Goal: Check status: Check status

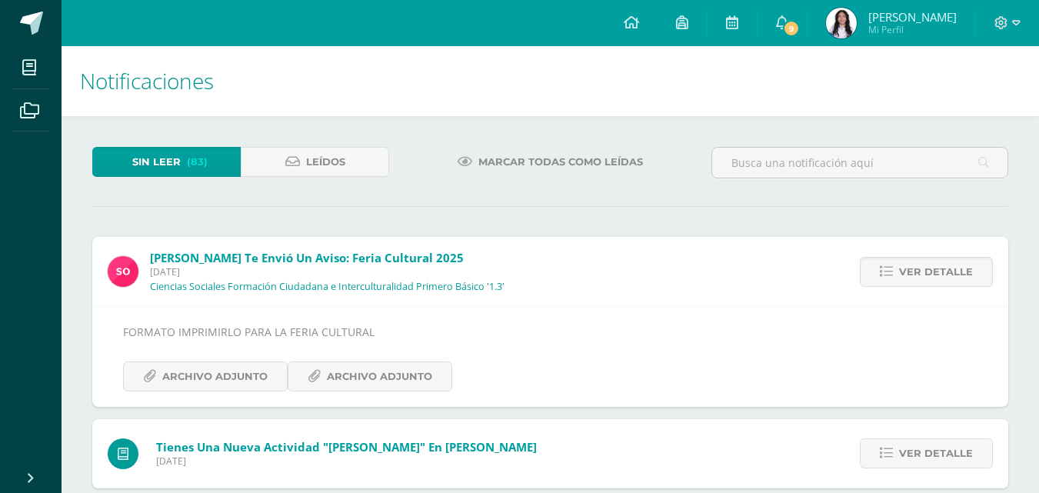
scroll to position [77, 0]
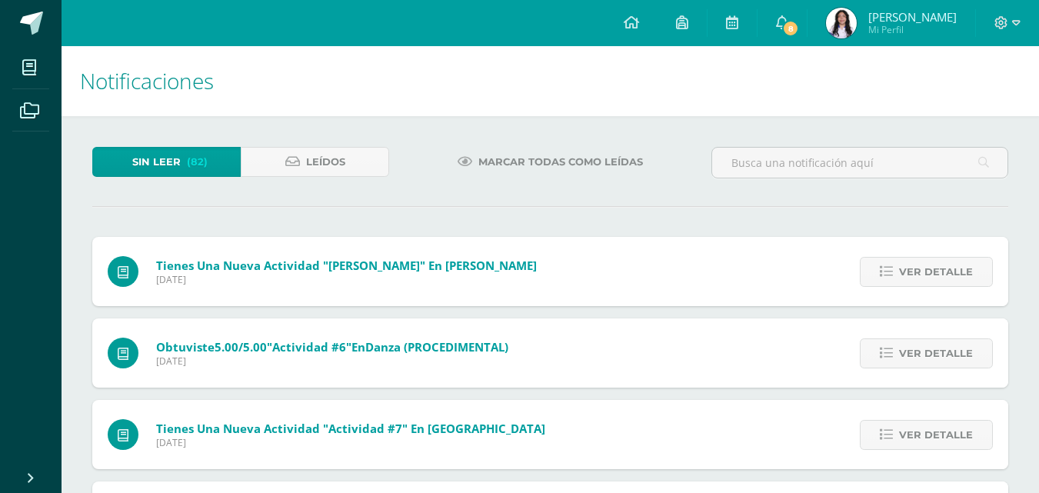
scroll to position [77, 0]
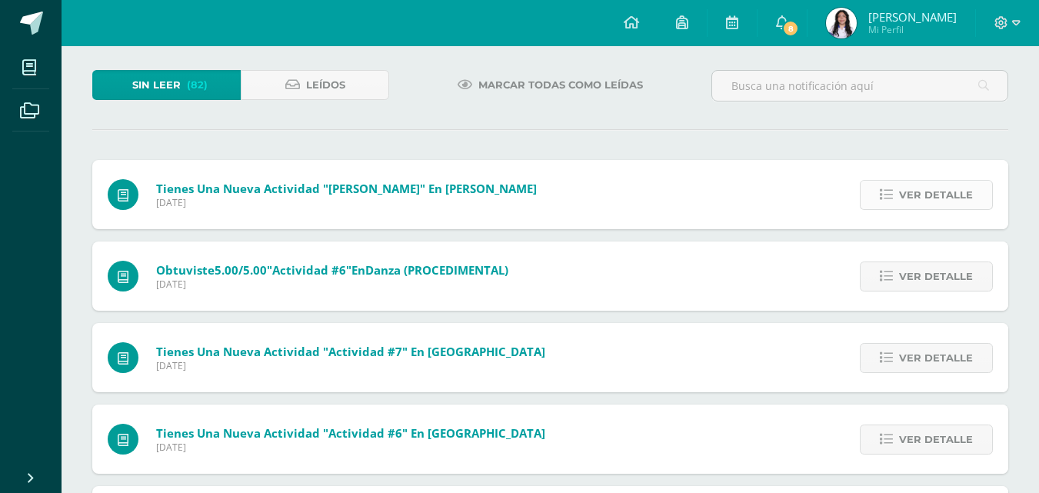
click at [938, 199] on span "Ver detalle" at bounding box center [936, 195] width 74 height 28
